Goal: Task Accomplishment & Management: Manage account settings

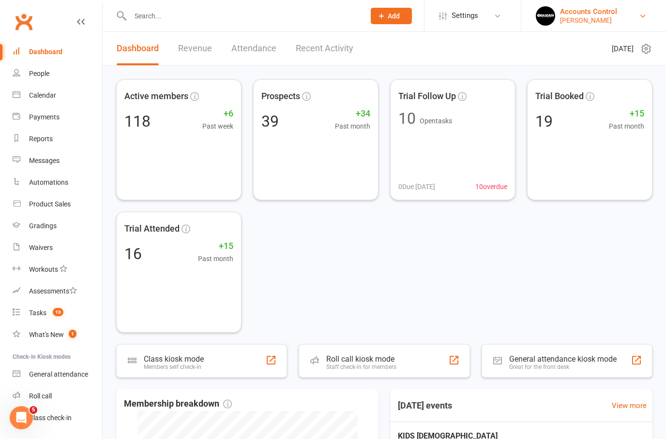
click at [617, 24] on div "[PERSON_NAME]" at bounding box center [588, 20] width 57 height 9
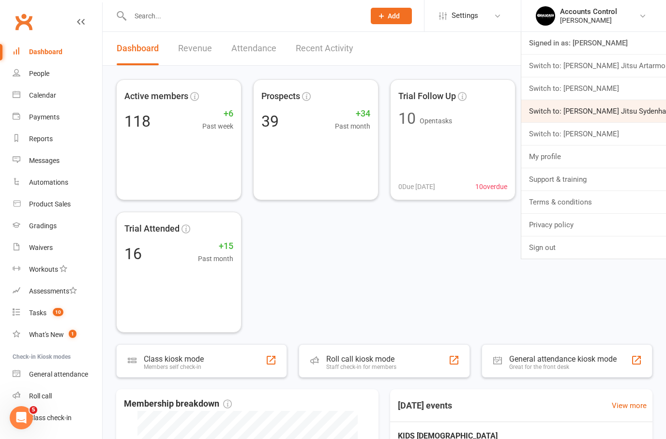
click at [639, 113] on link "Switch to: [PERSON_NAME] Jitsu Sydenham" at bounding box center [593, 111] width 145 height 22
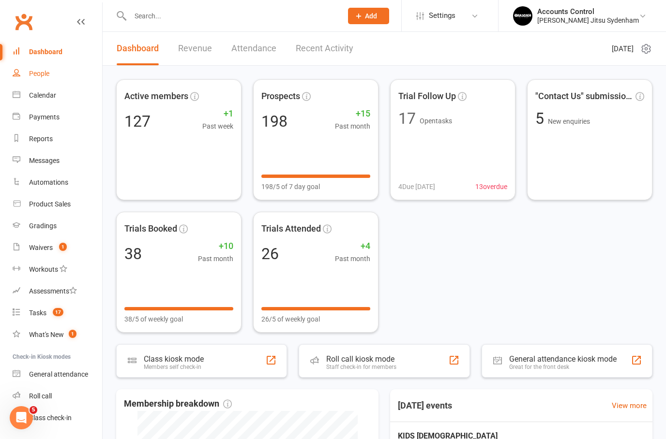
click at [38, 77] on div "People" at bounding box center [39, 74] width 20 height 8
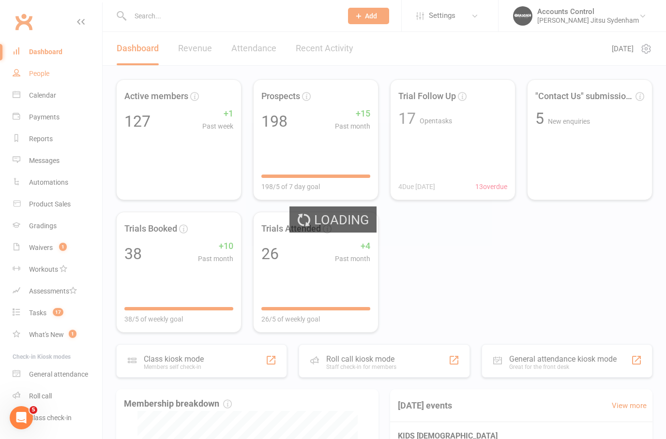
select select "100"
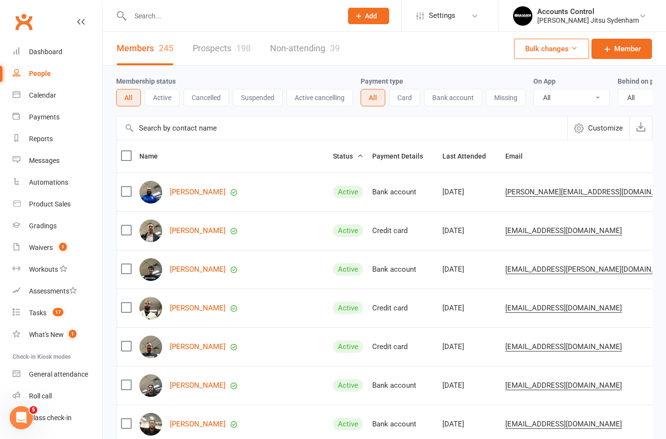
click at [224, 40] on link "Prospects 198" at bounding box center [222, 48] width 58 height 33
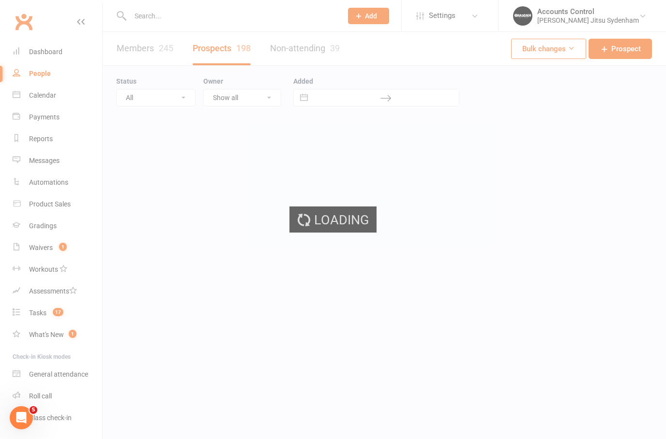
select select "100"
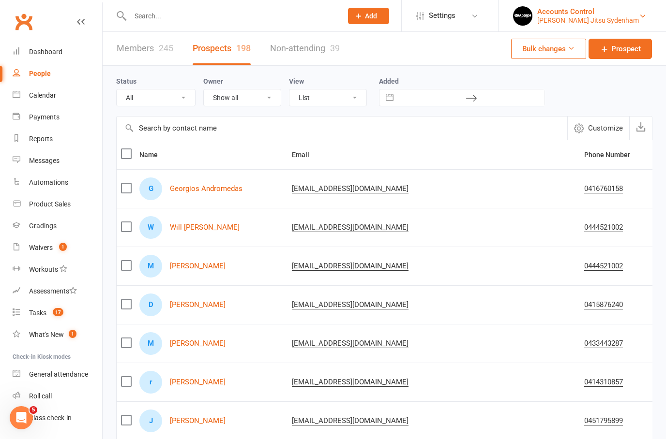
click at [619, 14] on div "Accounts Control" at bounding box center [588, 11] width 102 height 9
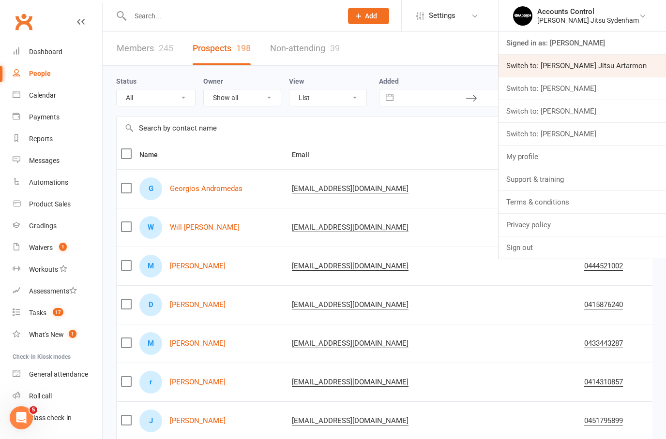
click at [636, 61] on link "Switch to: Braddah Jiu Jitsu Artarmon" at bounding box center [582, 66] width 167 height 22
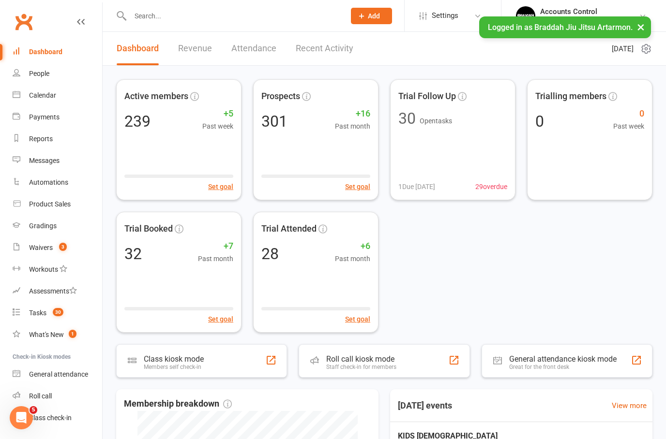
click at [195, 44] on link "Revenue" at bounding box center [195, 48] width 34 height 33
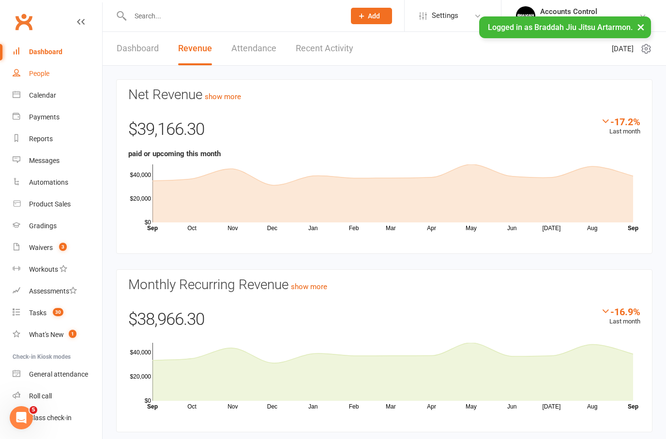
click at [44, 75] on div "People" at bounding box center [39, 74] width 20 height 8
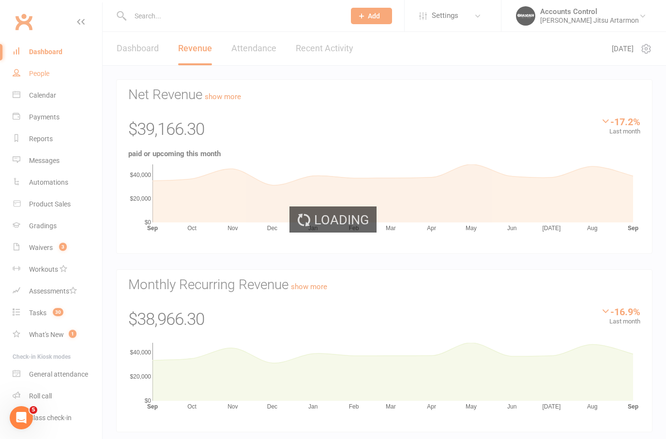
select select "100"
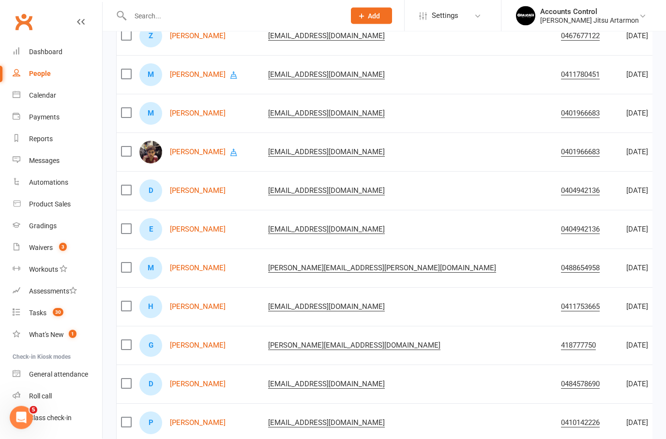
scroll to position [463, 0]
click at [176, 184] on div "D Daniel Far" at bounding box center [199, 191] width 120 height 23
click at [182, 195] on link "[PERSON_NAME]" at bounding box center [198, 191] width 56 height 8
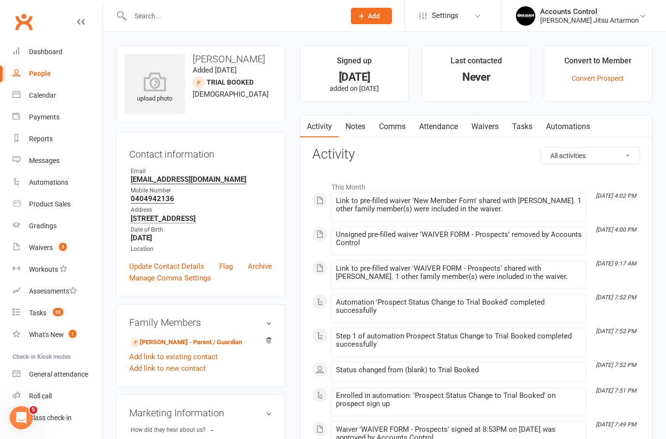
click at [490, 122] on link "Waivers" at bounding box center [485, 127] width 41 height 22
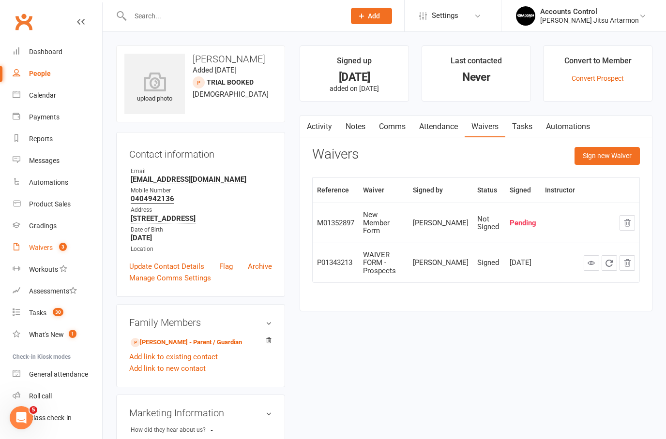
click at [51, 244] on div "Waivers" at bounding box center [41, 248] width 24 height 8
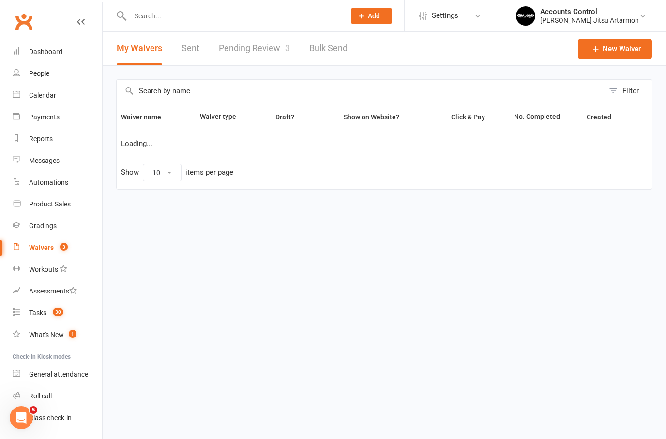
select select "50"
click at [250, 46] on link "Pending Review 3" at bounding box center [254, 48] width 71 height 33
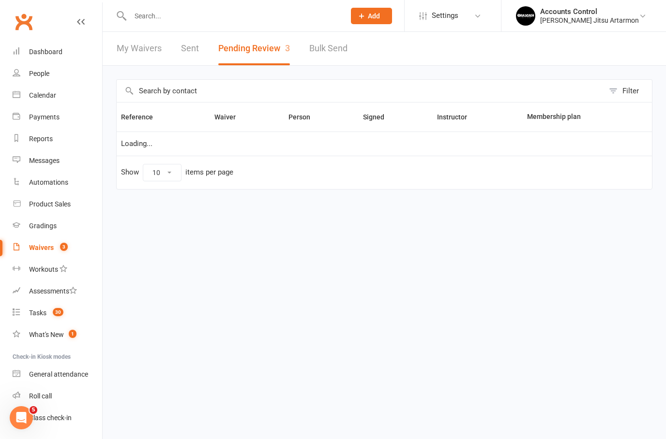
select select "50"
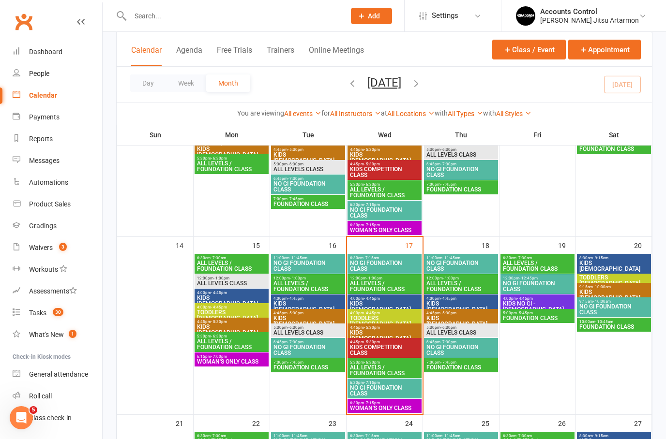
scroll to position [363, 0]
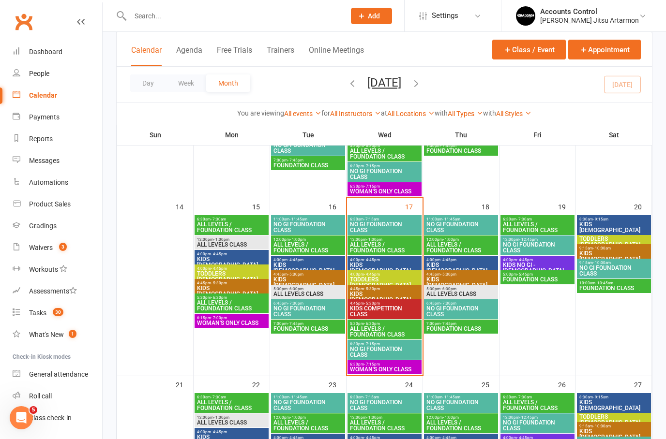
click at [389, 332] on span "ALL LEVELS / FOUNDATION CLASS" at bounding box center [384, 332] width 70 height 12
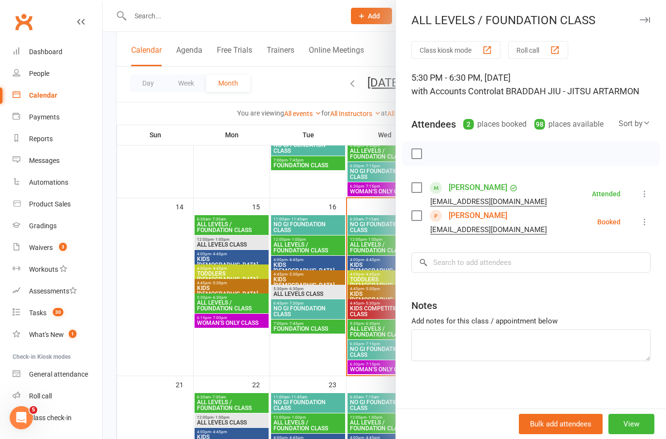
click at [477, 211] on link "[PERSON_NAME]" at bounding box center [478, 215] width 59 height 15
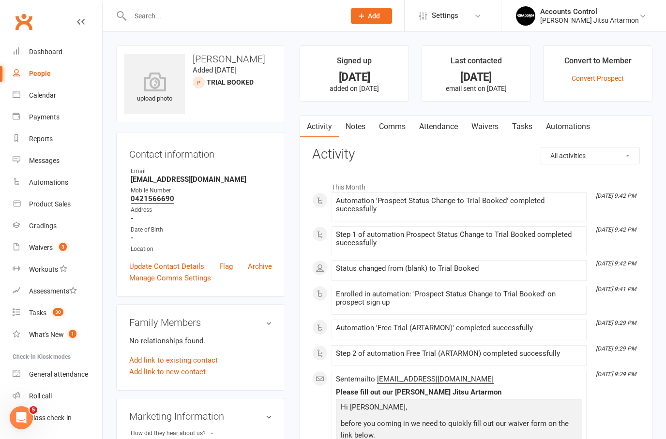
click at [489, 125] on link "Waivers" at bounding box center [485, 127] width 41 height 22
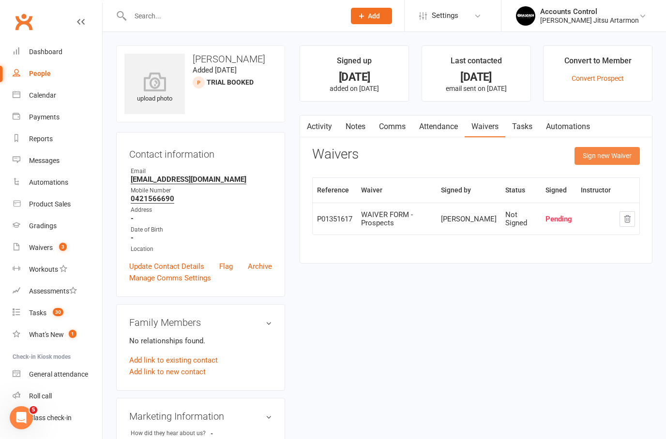
click at [618, 156] on button "Sign new Waiver" at bounding box center [607, 155] width 65 height 17
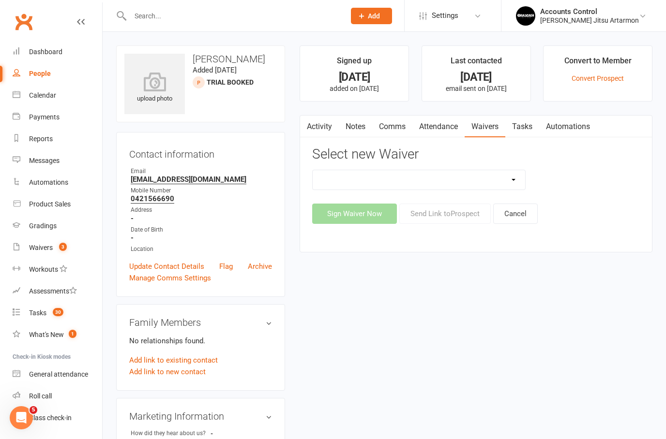
click at [524, 176] on select "Injury Reporting and Management KIDS HOLIDAY CAMP (10th - 17th of July) LANE CO…" at bounding box center [419, 179] width 212 height 19
select select "11819"
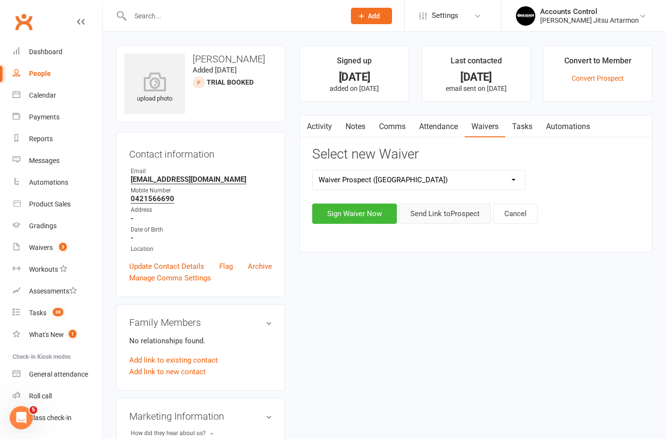
click at [448, 209] on button "Send Link to Prospect" at bounding box center [444, 214] width 91 height 20
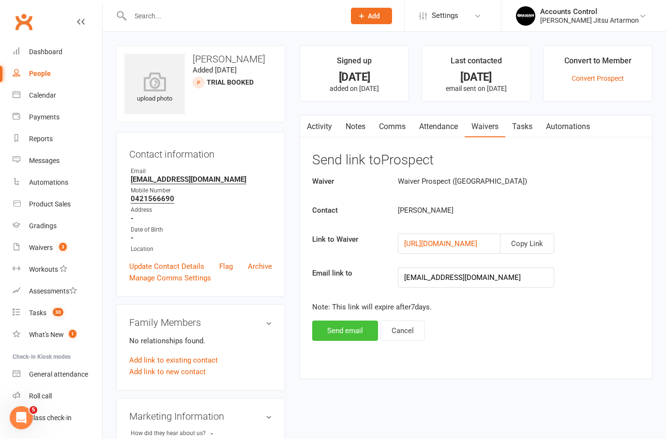
click at [347, 332] on button "Send email" at bounding box center [345, 331] width 66 height 20
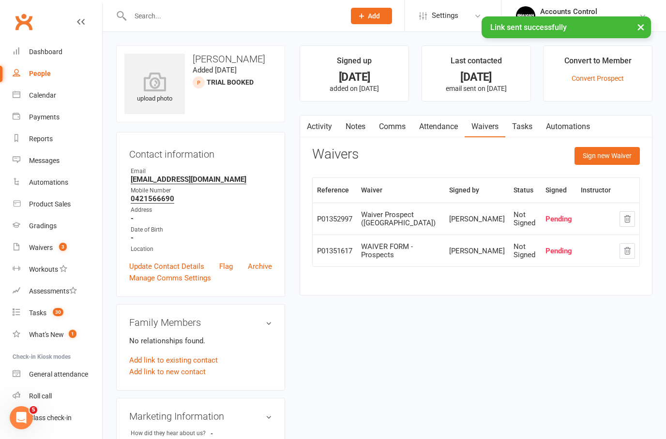
click at [635, 29] on button "×" at bounding box center [640, 26] width 17 height 21
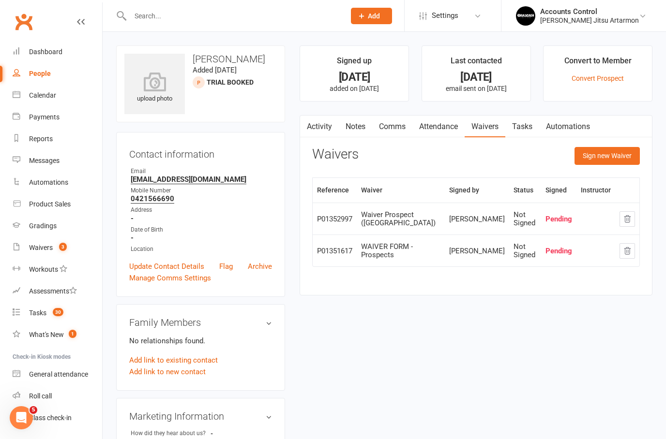
click at [631, 217] on icon "button" at bounding box center [627, 219] width 9 height 9
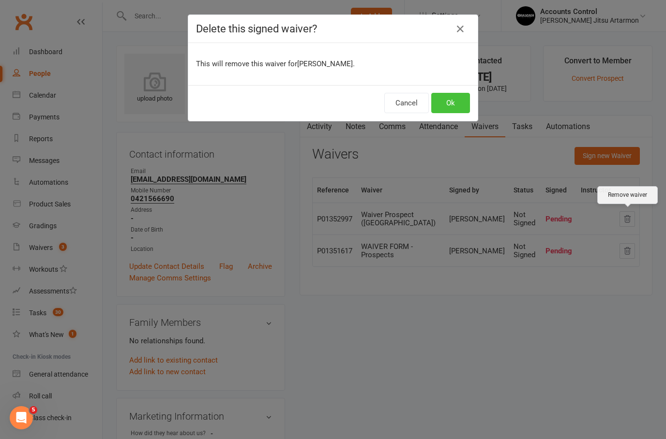
click at [454, 105] on button "Ok" at bounding box center [450, 103] width 39 height 20
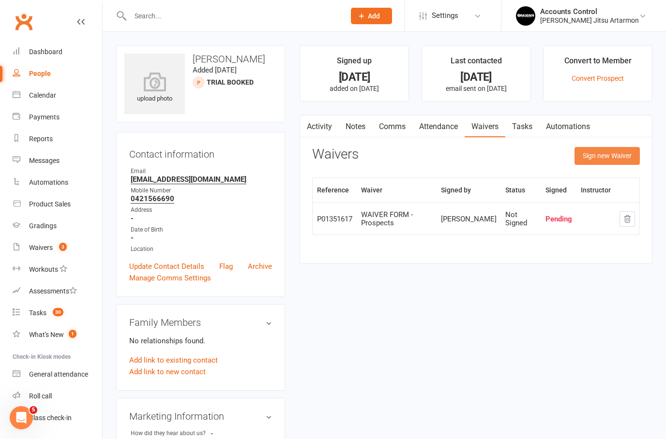
click at [618, 155] on button "Sign new Waiver" at bounding box center [607, 155] width 65 height 17
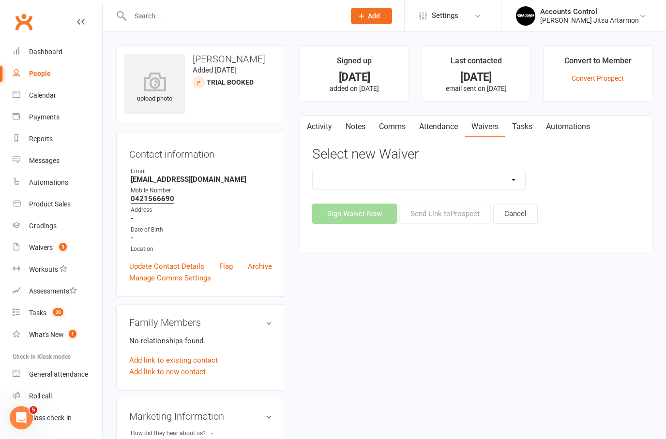
click at [515, 179] on select "Injury Reporting and Management KIDS HOLIDAY CAMP (10th - 17th of July) LANE CO…" at bounding box center [419, 179] width 212 height 19
click at [519, 179] on select "Injury Reporting and Management KIDS HOLIDAY CAMP (10th - 17th of July) LANE CO…" at bounding box center [419, 179] width 212 height 19
select select "10887"
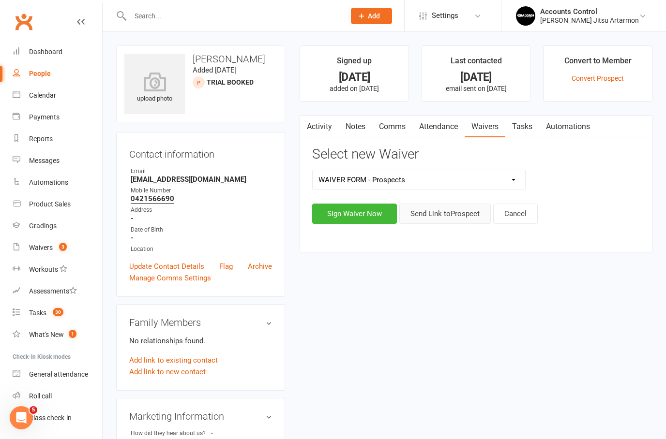
click at [471, 218] on button "Send Link to Prospect" at bounding box center [444, 214] width 91 height 20
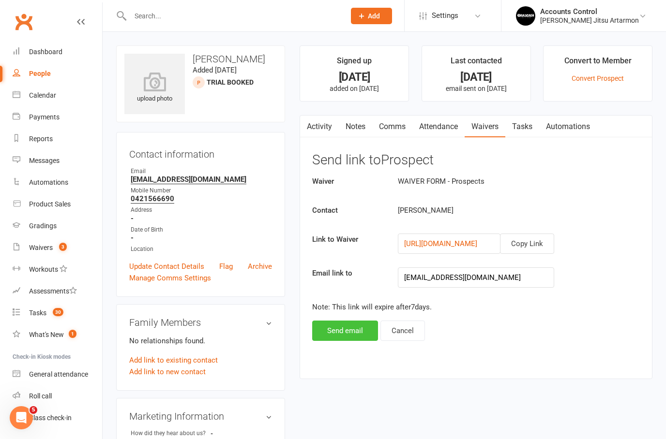
click at [353, 336] on button "Send email" at bounding box center [345, 331] width 66 height 20
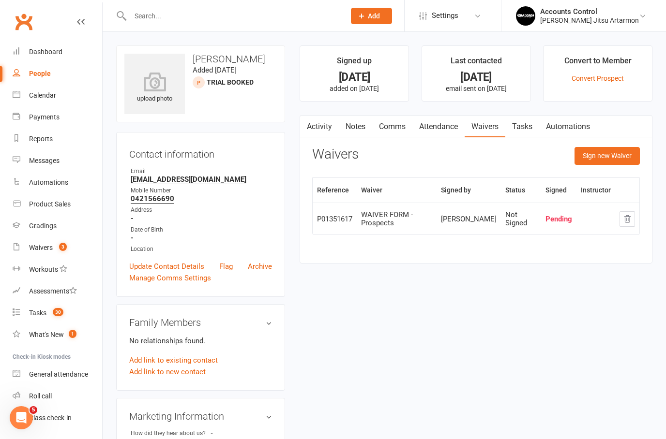
click at [224, 15] on input "text" at bounding box center [232, 16] width 211 height 14
click at [624, 18] on div "Braddah Jiu Jitsu Artarmon" at bounding box center [589, 20] width 99 height 9
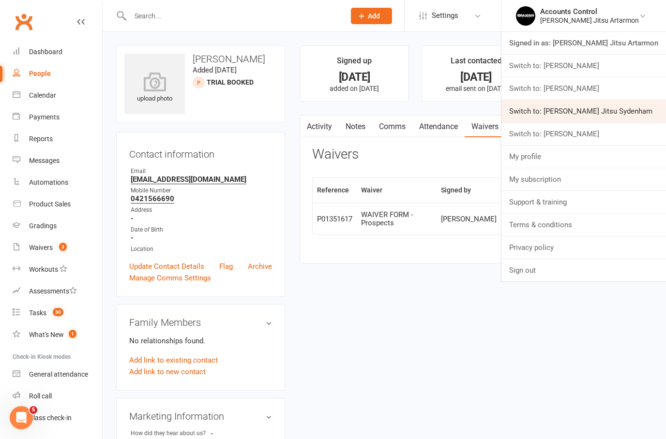
click at [632, 114] on link "Switch to: Braddah Jiu Jitsu Sydenham" at bounding box center [583, 111] width 165 height 22
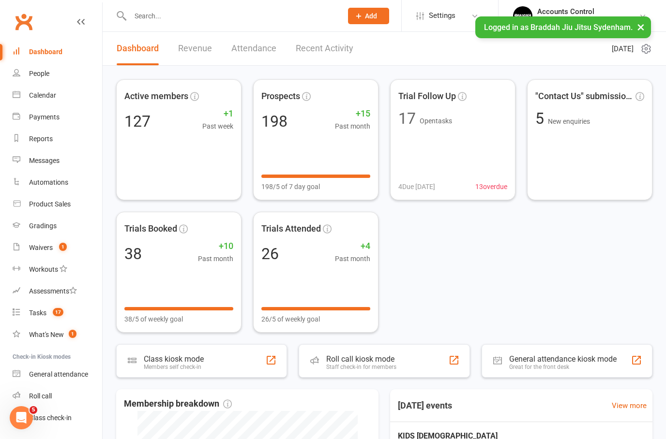
click at [213, 11] on input "text" at bounding box center [231, 16] width 208 height 14
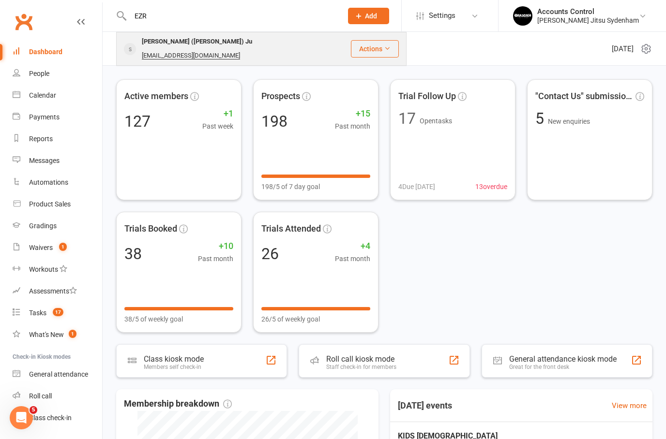
type input "EZR"
click at [168, 47] on div "[PERSON_NAME] ([PERSON_NAME]) Ju" at bounding box center [197, 42] width 116 height 14
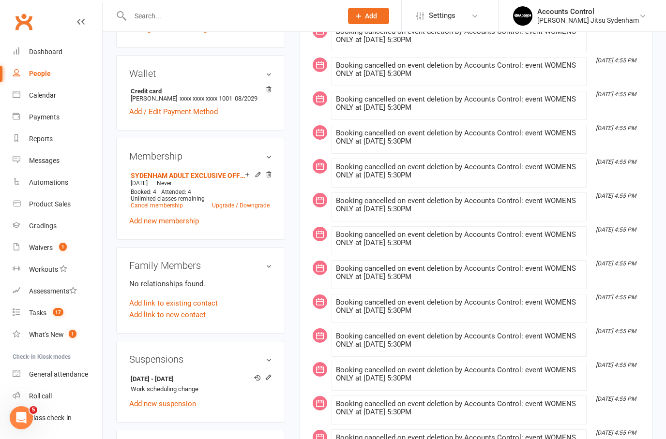
scroll to position [290, 0]
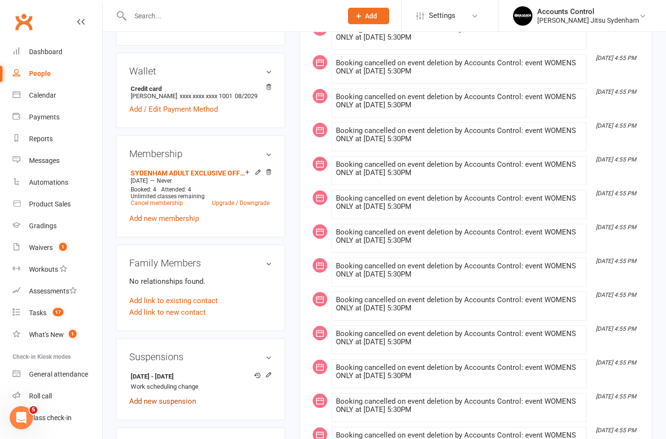
click at [175, 403] on link "Add new suspension" at bounding box center [162, 401] width 67 height 9
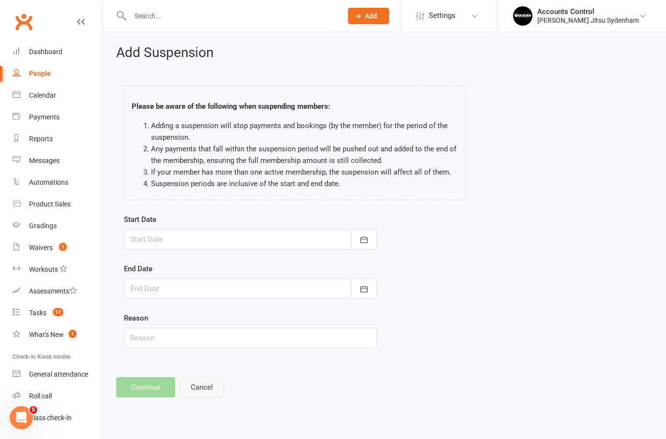
click at [200, 384] on button "Cancel" at bounding box center [202, 388] width 45 height 20
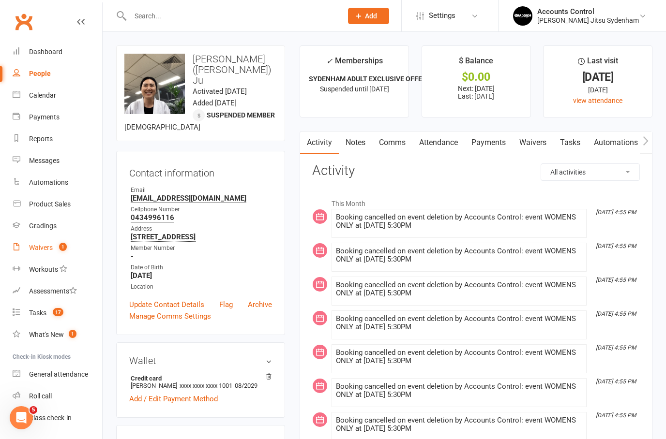
click at [39, 252] on div "Waivers" at bounding box center [41, 248] width 24 height 8
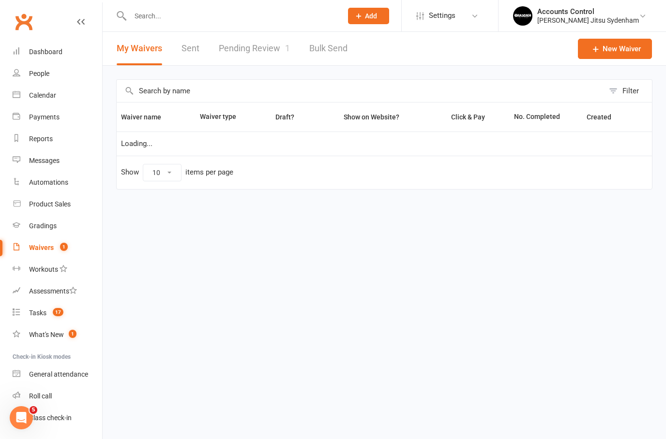
select select "25"
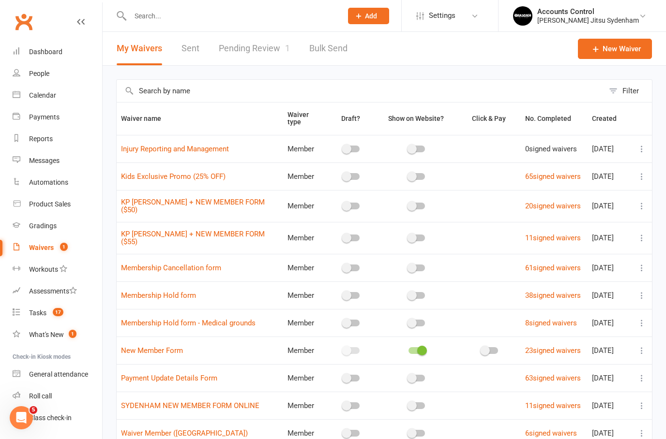
click at [249, 49] on link "Pending Review 1" at bounding box center [254, 48] width 71 height 33
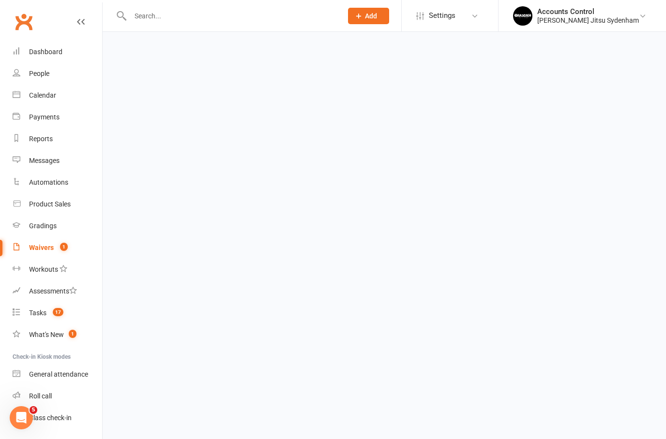
select select "25"
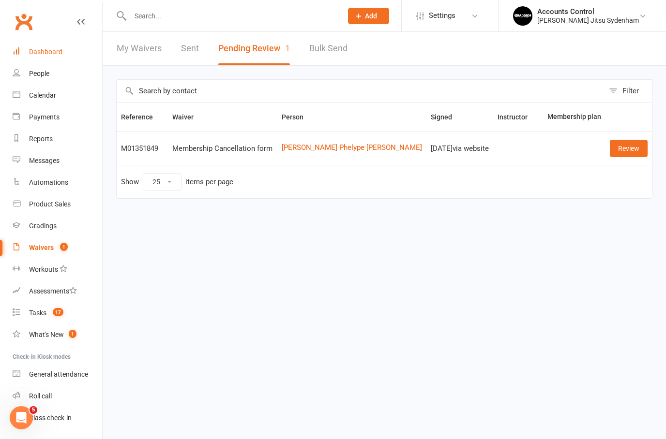
click at [43, 42] on link "Dashboard" at bounding box center [58, 52] width 90 height 22
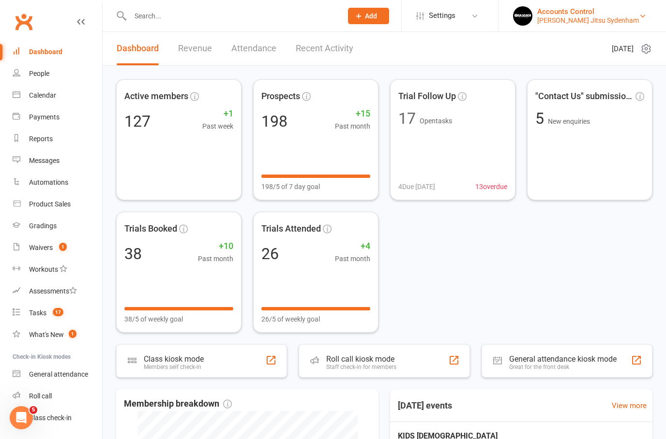
click at [602, 22] on div "[PERSON_NAME] Jitsu Sydenham" at bounding box center [588, 20] width 102 height 9
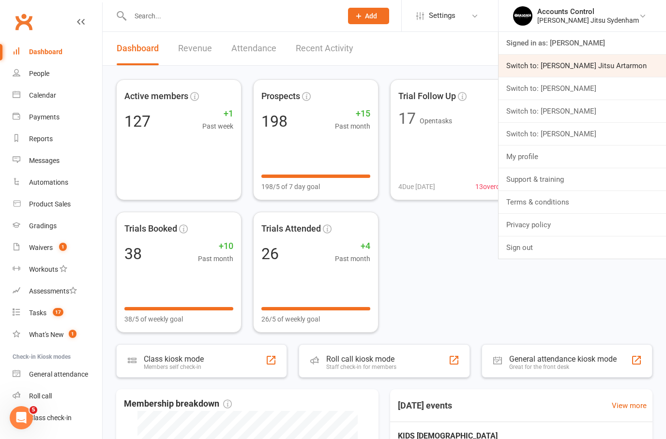
click at [620, 70] on link "Switch to: [PERSON_NAME] Jitsu Artarmon" at bounding box center [582, 66] width 167 height 22
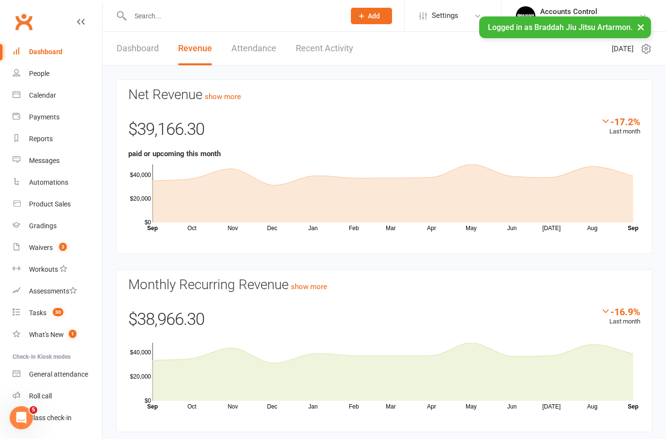
click at [127, 51] on link "Dashboard" at bounding box center [138, 48] width 42 height 33
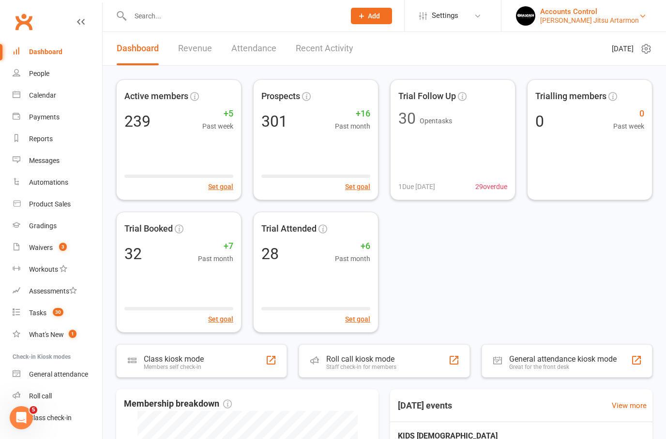
click at [631, 10] on div "Accounts Control" at bounding box center [589, 11] width 99 height 9
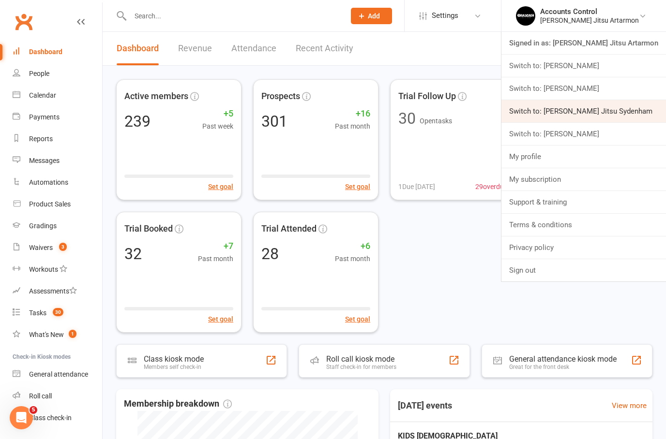
click at [646, 103] on link "Switch to: Braddah Jiu Jitsu Sydenham" at bounding box center [583, 111] width 165 height 22
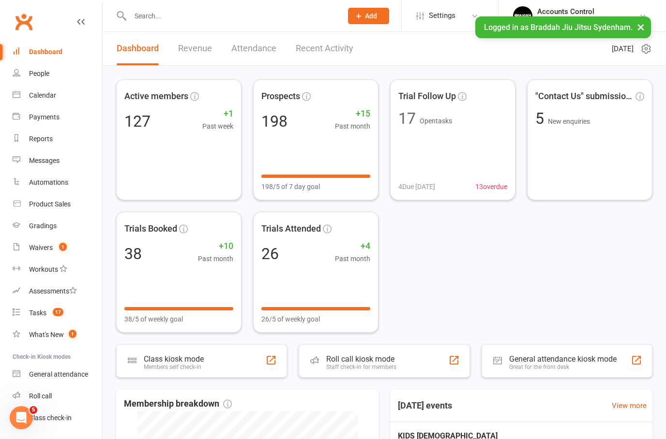
click at [650, 24] on button "×" at bounding box center [640, 26] width 17 height 21
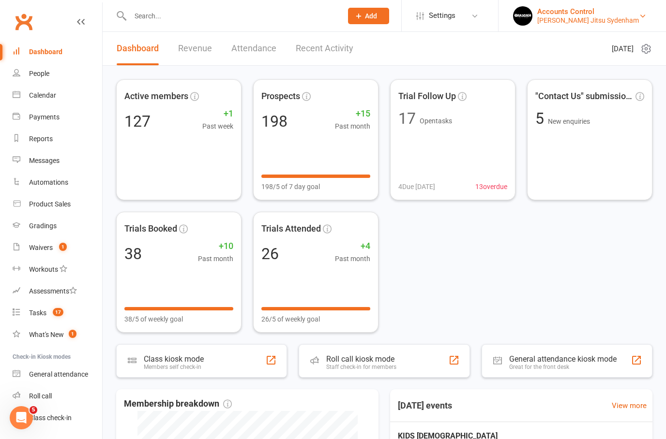
click at [596, 6] on link "Accounts Control Braddah Jiu Jitsu Sydenham" at bounding box center [582, 15] width 138 height 19
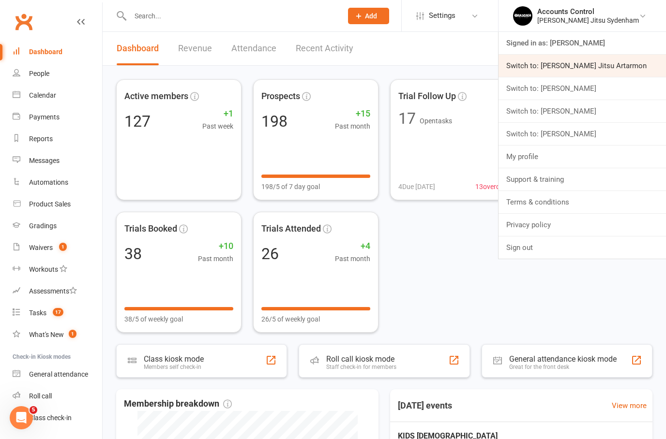
click at [626, 64] on link "Switch to: [PERSON_NAME] Jitsu Artarmon" at bounding box center [582, 66] width 167 height 22
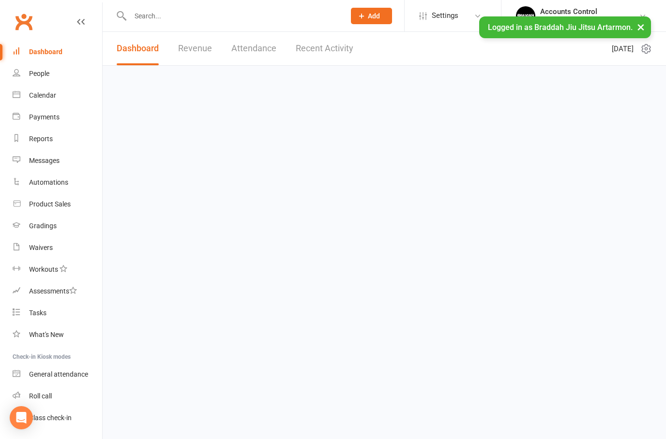
click at [183, 15] on input "text" at bounding box center [232, 16] width 211 height 14
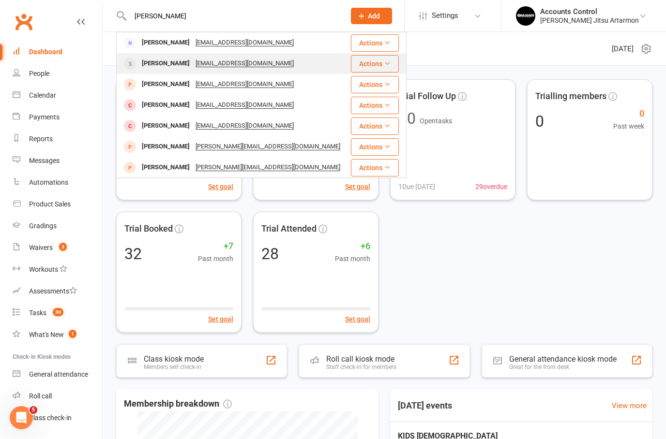
type input "THOM"
click at [156, 63] on div "Tom Chan" at bounding box center [166, 64] width 54 height 14
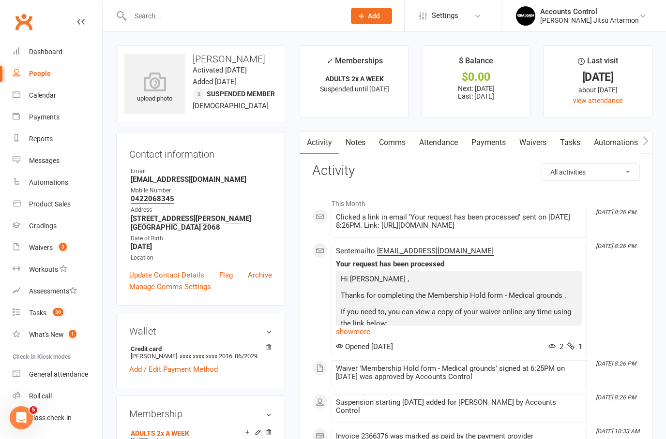
click at [532, 141] on link "Waivers" at bounding box center [533, 143] width 41 height 22
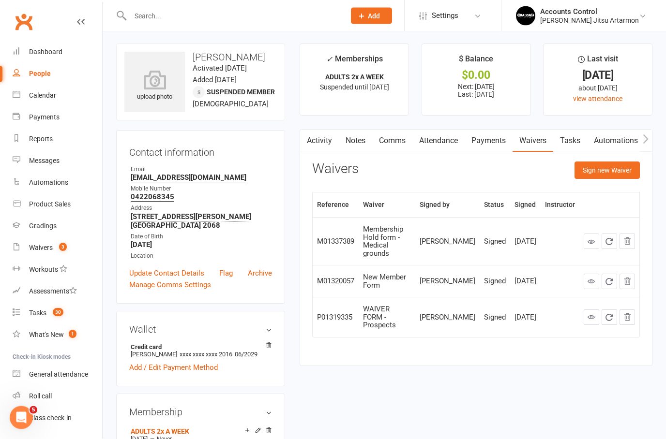
scroll to position [2, 0]
click at [590, 278] on icon at bounding box center [591, 281] width 7 height 7
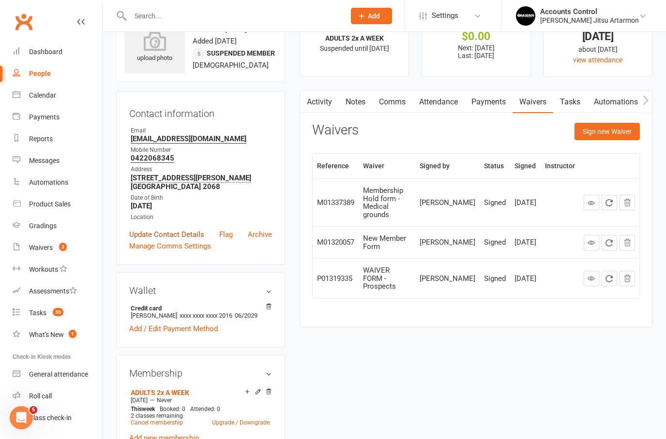
click at [177, 229] on link "Update Contact Details" at bounding box center [166, 235] width 75 height 12
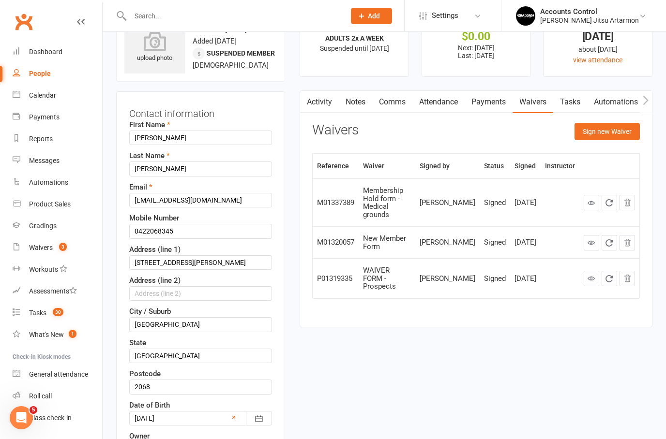
click at [198, 415] on div at bounding box center [200, 418] width 143 height 15
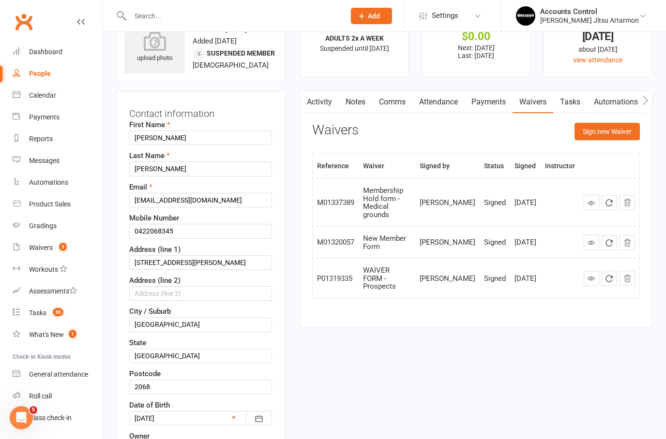
click at [235, 415] on link "×" at bounding box center [234, 418] width 4 height 12
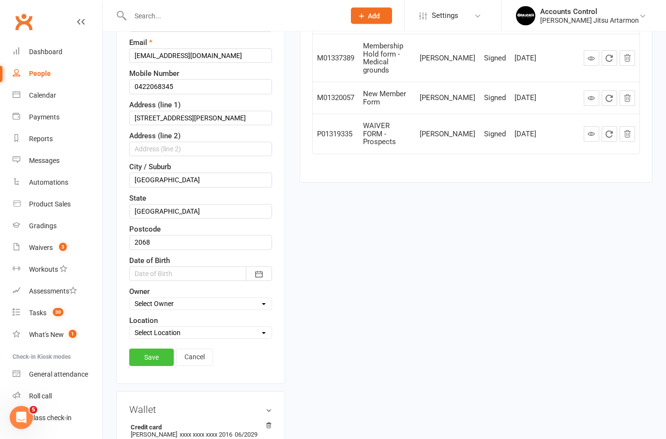
click at [159, 356] on link "Save" at bounding box center [151, 357] width 45 height 17
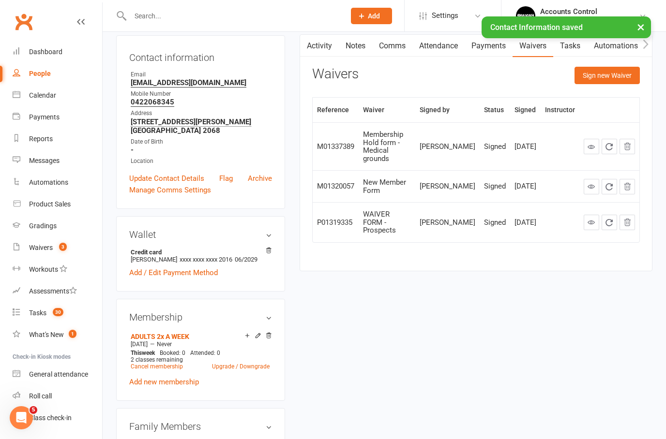
scroll to position [0, 0]
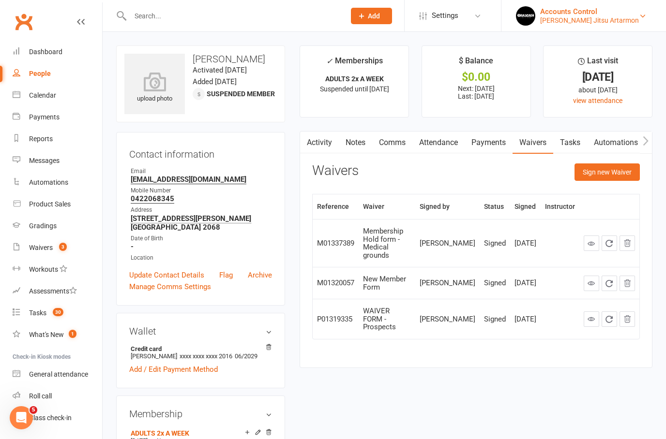
click at [633, 12] on div "Accounts Control" at bounding box center [589, 11] width 99 height 9
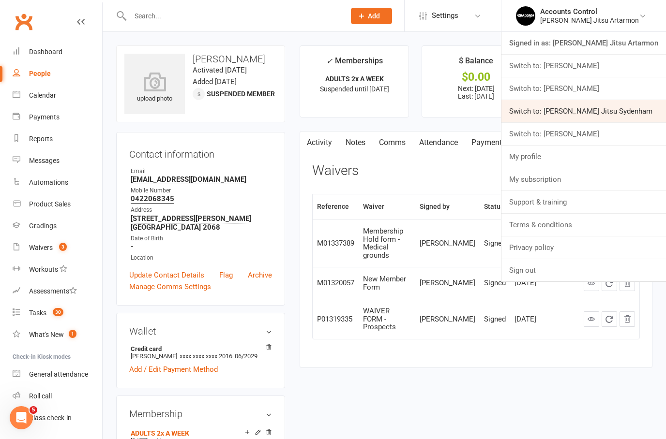
click at [624, 105] on link "Switch to: [PERSON_NAME] Jitsu Sydenham" at bounding box center [583, 111] width 165 height 22
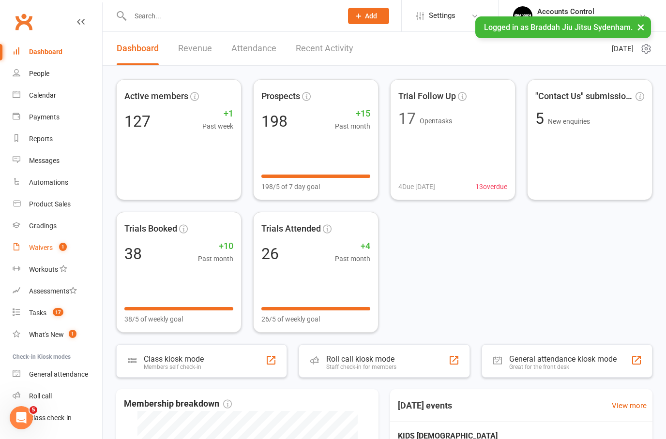
click at [39, 253] on link "Waivers 1" at bounding box center [58, 248] width 90 height 22
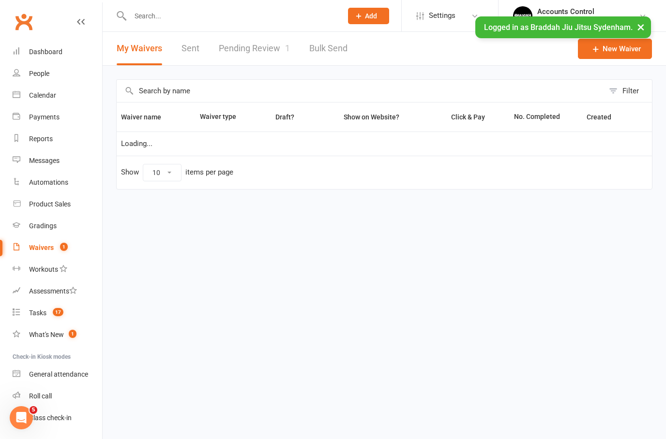
select select "25"
click at [265, 48] on link "Pending Review 1" at bounding box center [254, 48] width 71 height 33
select select "25"
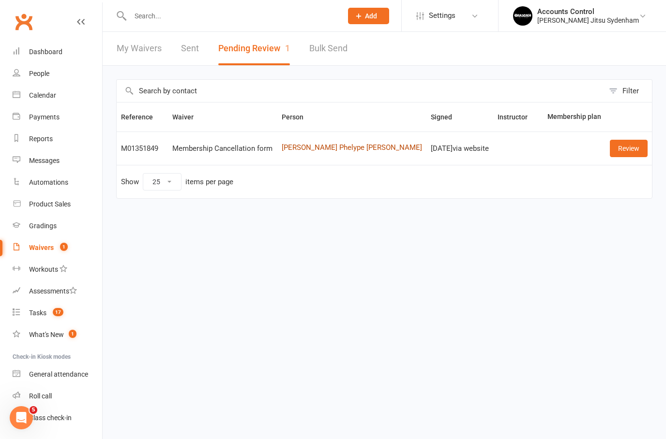
click at [348, 147] on link "[PERSON_NAME] Phelype [PERSON_NAME]" at bounding box center [352, 148] width 141 height 8
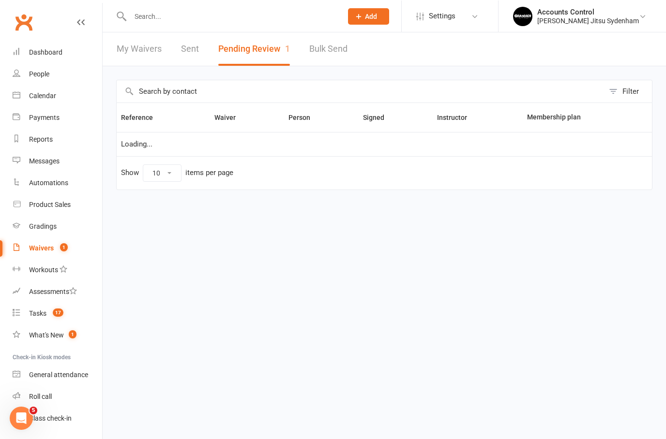
select select "25"
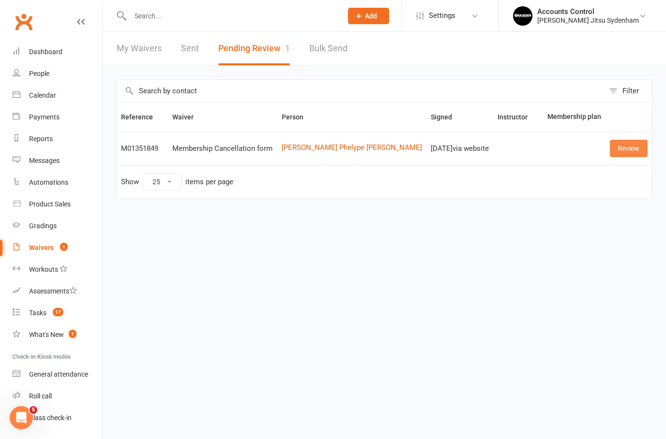
click at [634, 151] on link "Review" at bounding box center [629, 148] width 38 height 17
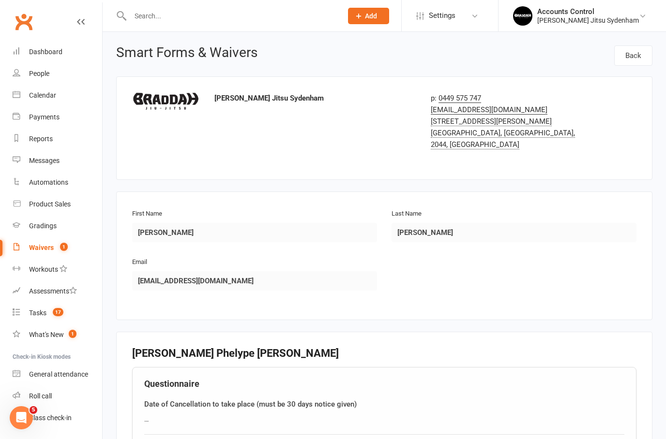
select select "25"
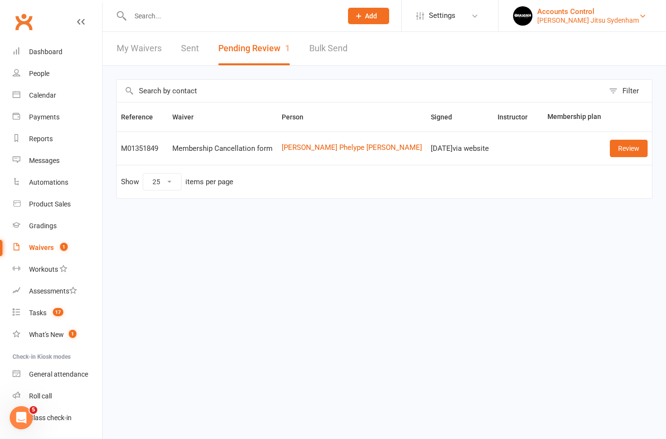
click at [621, 16] on div "[PERSON_NAME] Jitsu Sydenham" at bounding box center [588, 20] width 102 height 9
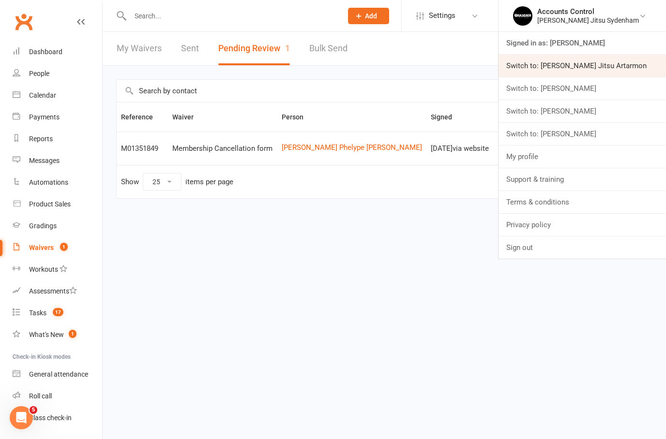
click at [635, 64] on link "Switch to: [PERSON_NAME] Jitsu Artarmon" at bounding box center [582, 66] width 167 height 22
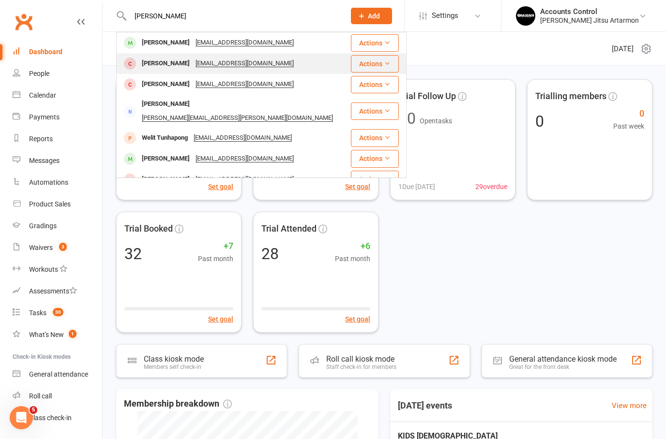
type input "[PERSON_NAME]"
click at [155, 64] on div "[PERSON_NAME]" at bounding box center [166, 64] width 54 height 14
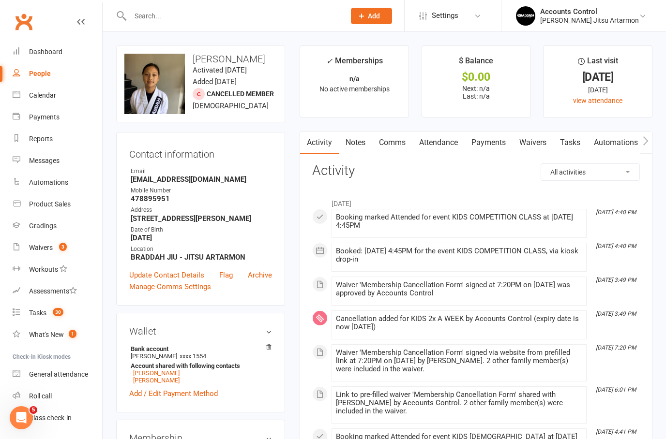
click at [500, 141] on link "Payments" at bounding box center [489, 143] width 48 height 22
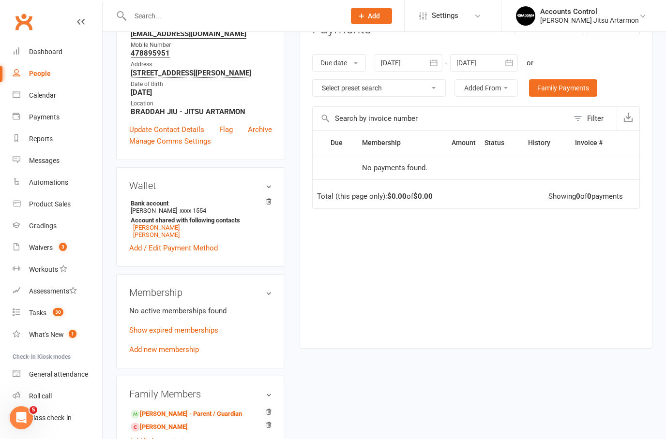
scroll to position [185, 0]
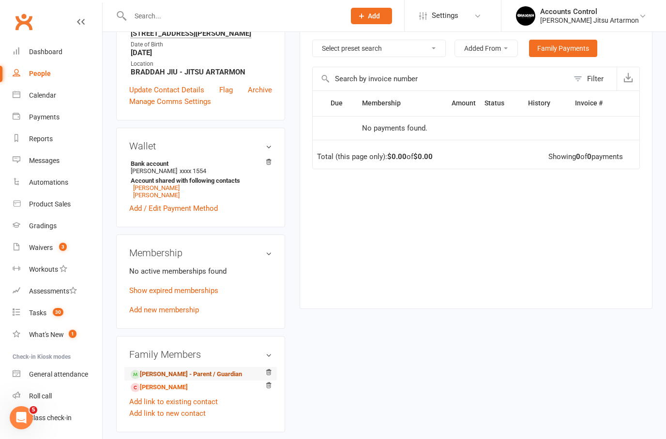
click at [173, 380] on link "[PERSON_NAME] - Parent / Guardian" at bounding box center [186, 375] width 111 height 10
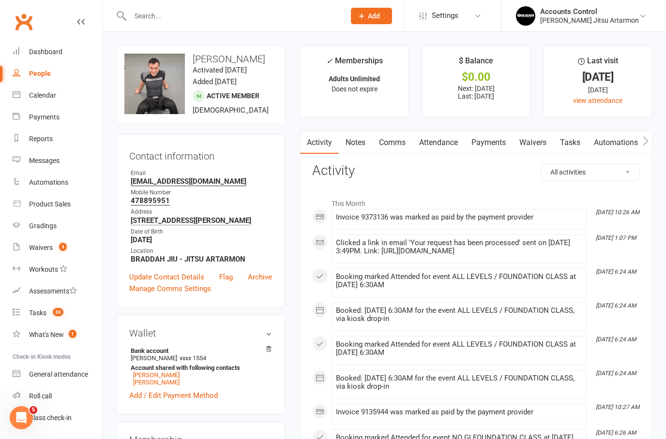
click at [488, 142] on link "Payments" at bounding box center [489, 143] width 48 height 22
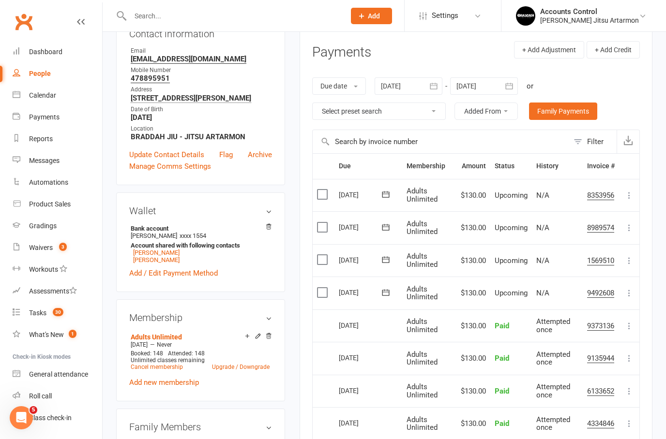
scroll to position [119, 0]
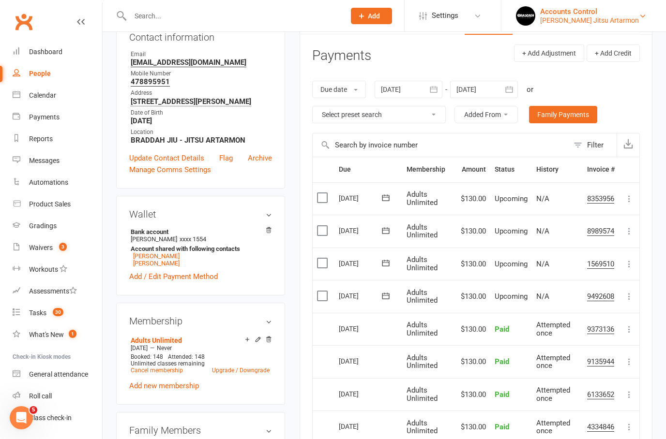
click at [613, 21] on div "[PERSON_NAME] Jitsu Artarmon" at bounding box center [589, 20] width 99 height 9
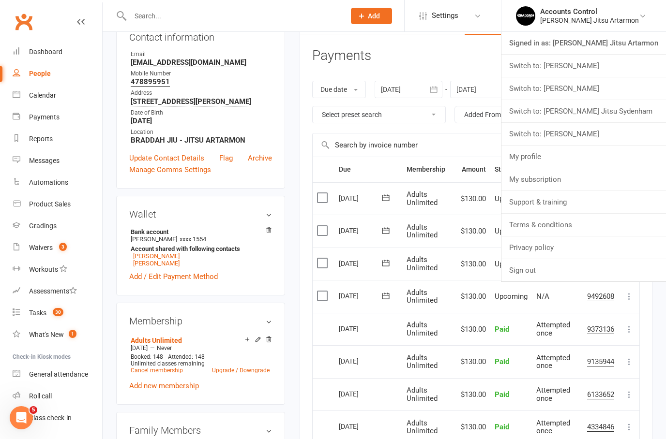
click at [32, 80] on link "People" at bounding box center [58, 74] width 90 height 22
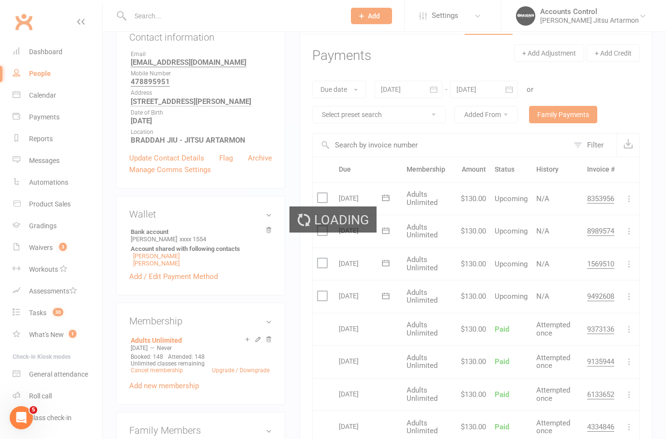
select select "100"
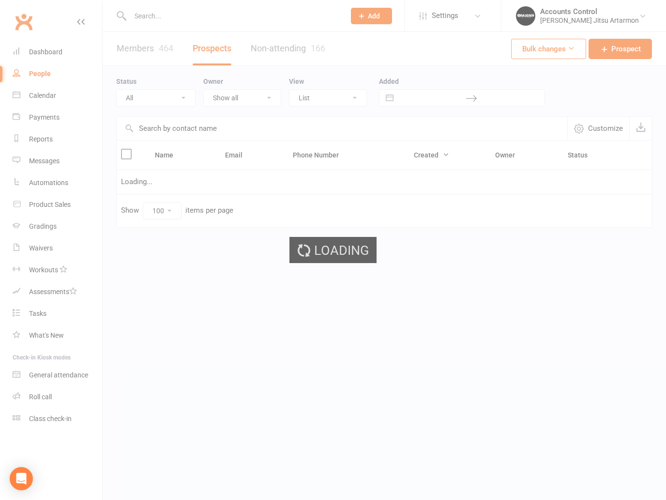
select select "100"
